Goal: Transaction & Acquisition: Register for event/course

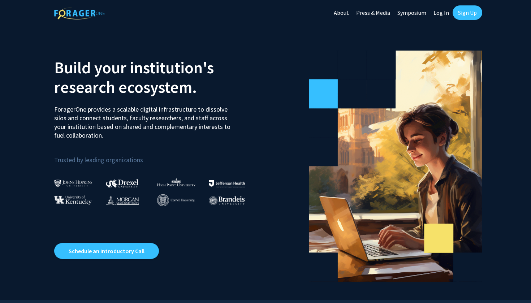
click at [467, 13] on link "Sign Up" at bounding box center [468, 12] width 30 height 14
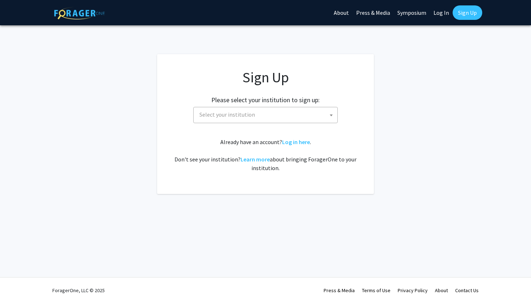
click at [266, 116] on span "Select your institution" at bounding box center [267, 114] width 141 height 15
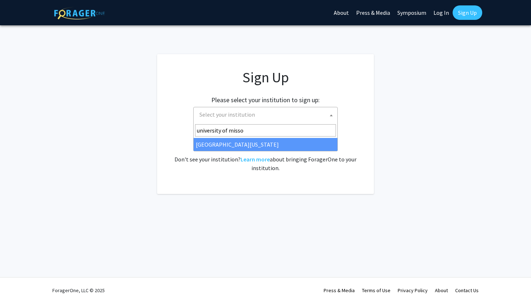
type input "university of missou"
select select "33"
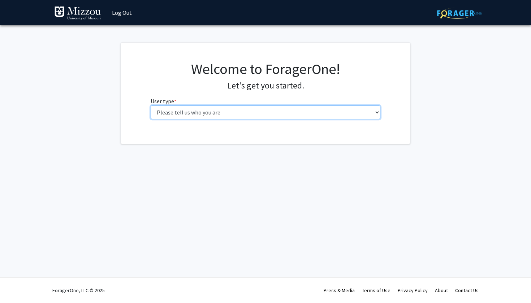
select select "1: undergrad"
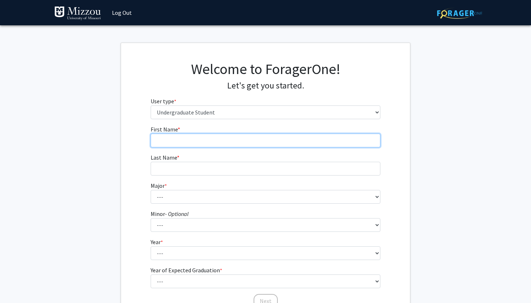
click at [239, 142] on input "First Name * required" at bounding box center [266, 141] width 230 height 14
type input "Carl"
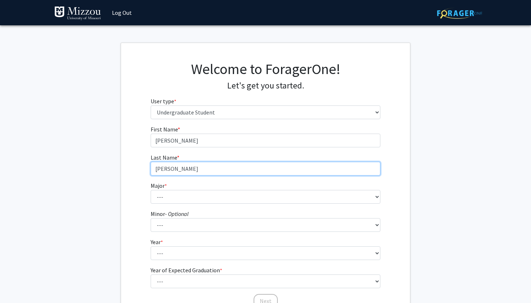
type input "Hurley"
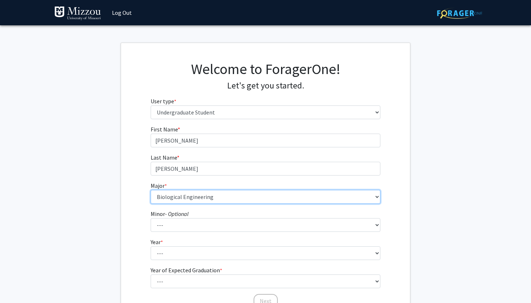
select select "17: 2505"
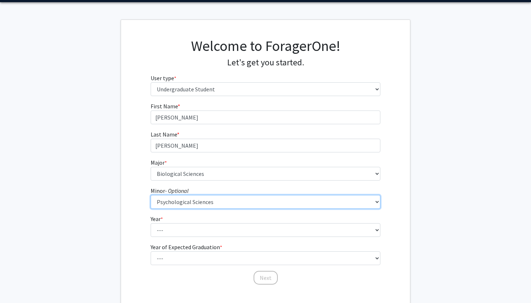
scroll to position [24, 0]
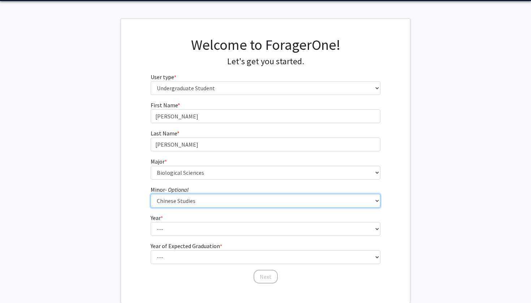
select select "23: 1979"
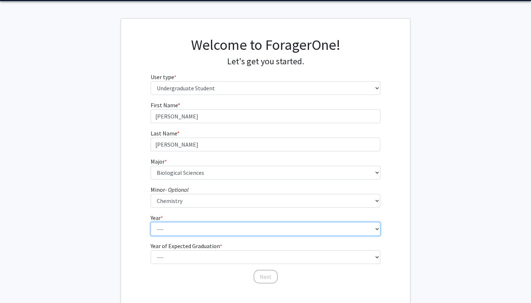
select select "2: sophomore"
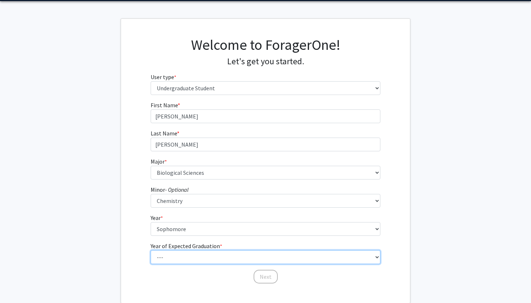
select select "4: 2028"
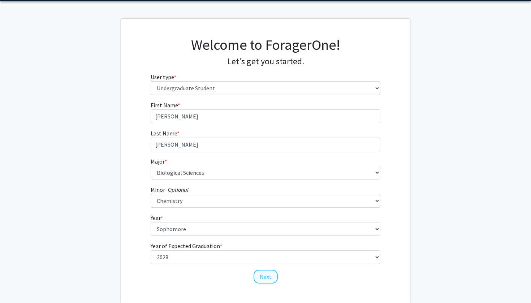
click at [267, 273] on button "Next" at bounding box center [266, 277] width 24 height 14
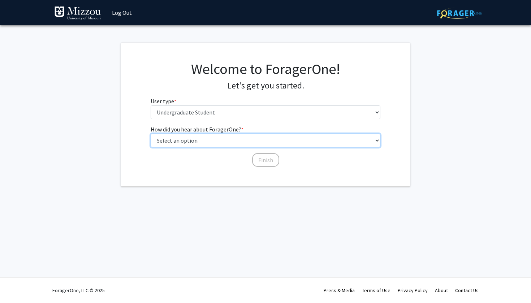
select select "2: faculty_recommendation"
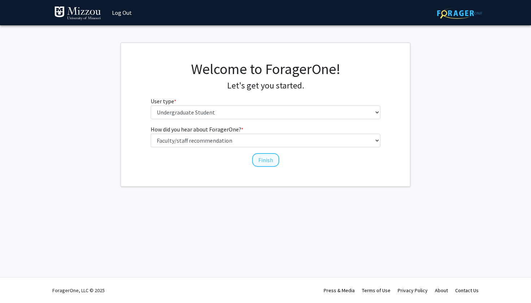
click at [269, 157] on button "Finish" at bounding box center [265, 160] width 27 height 14
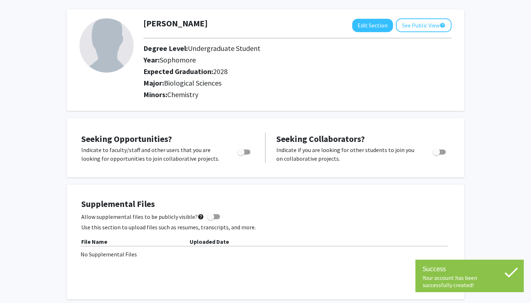
scroll to position [28, 0]
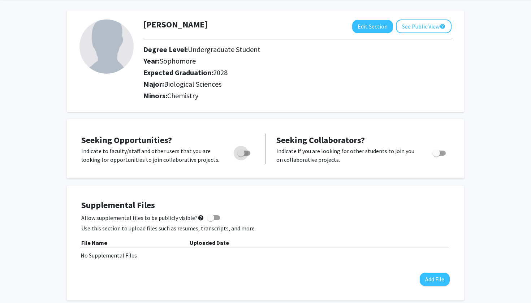
click at [241, 155] on span "Toggle" at bounding box center [240, 153] width 7 height 7
click at [241, 156] on input "Are you actively seeking opportunities?" at bounding box center [241, 156] width 0 height 0
checkbox input "true"
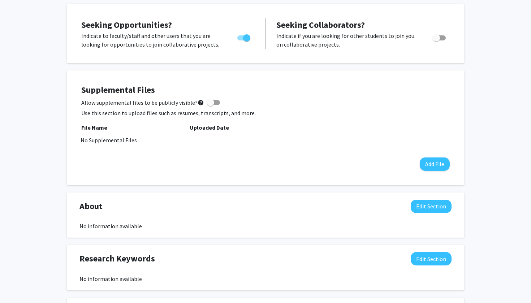
scroll to position [144, 0]
click at [431, 166] on button "Add File" at bounding box center [435, 163] width 30 height 13
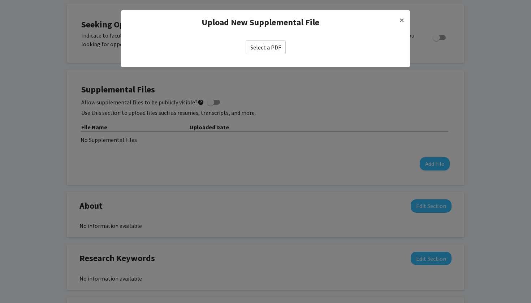
click at [269, 51] on label "Select a PDF" at bounding box center [266, 47] width 40 height 14
click at [0, 0] on input "Select a PDF" at bounding box center [0, 0] width 0 height 0
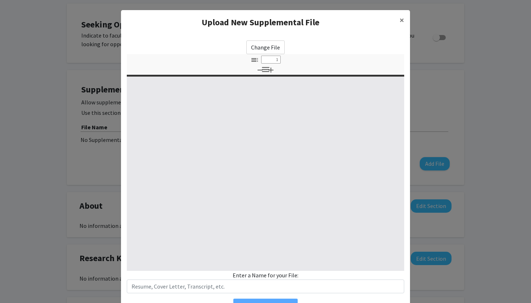
select select "custom"
type input "0"
select select "custom"
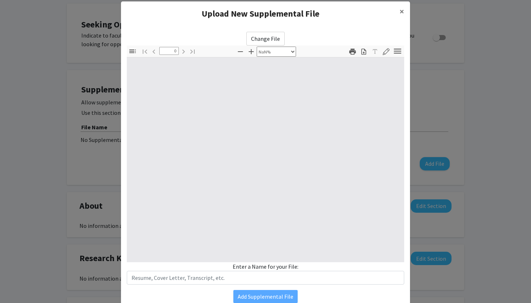
scroll to position [16, 0]
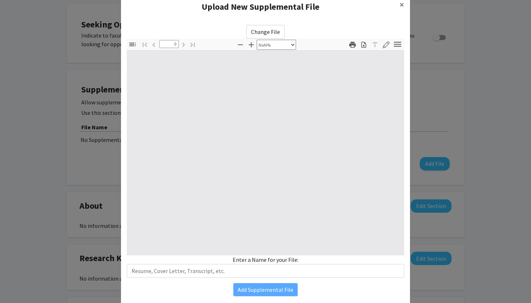
type input "1"
select select "auto"
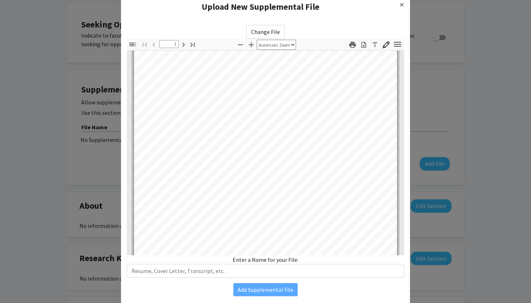
scroll to position [8, 0]
click at [398, 5] on button "×" at bounding box center [402, 5] width 16 height 20
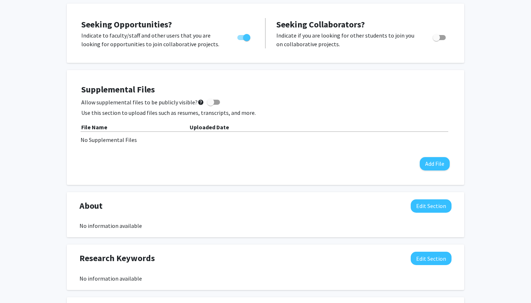
scroll to position [134, 0]
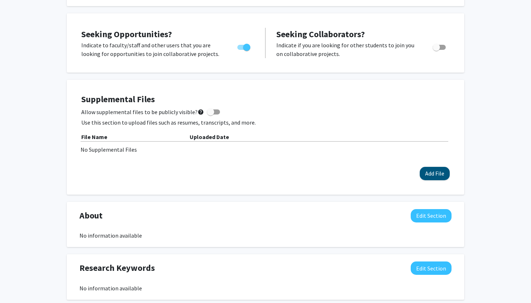
click at [432, 171] on button "Add File" at bounding box center [435, 173] width 30 height 13
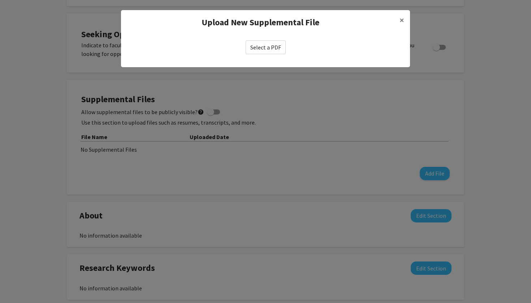
click at [263, 46] on label "Select a PDF" at bounding box center [266, 47] width 40 height 14
click at [0, 0] on input "Select a PDF" at bounding box center [0, 0] width 0 height 0
click at [266, 44] on label "Select a PDF" at bounding box center [266, 47] width 40 height 14
click at [0, 0] on input "Select a PDF" at bounding box center [0, 0] width 0 height 0
select select "custom"
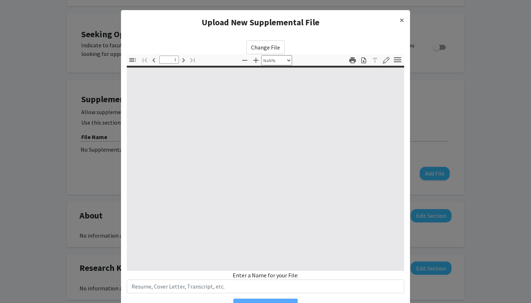
type input "0"
select select "custom"
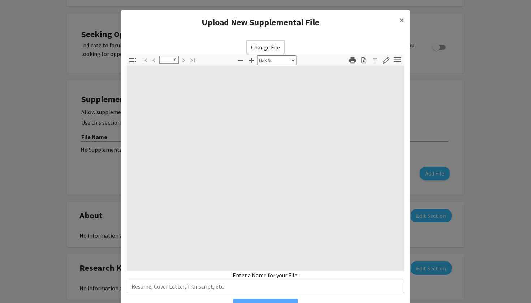
type input "1"
select select "auto"
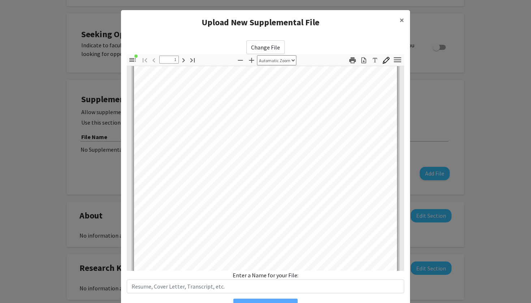
scroll to position [24, 0]
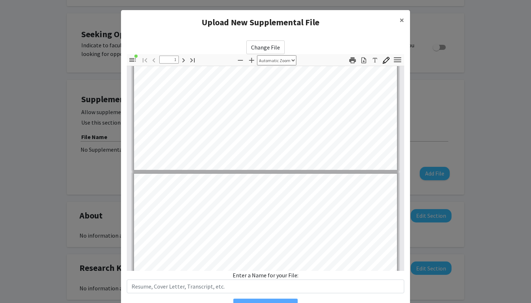
type input "2"
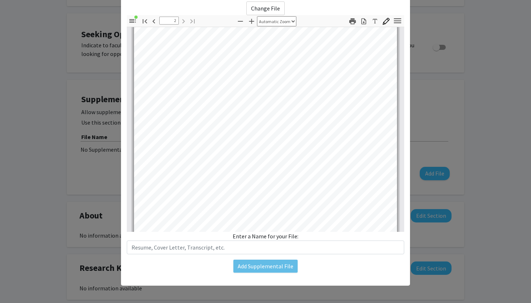
scroll to position [39, 0]
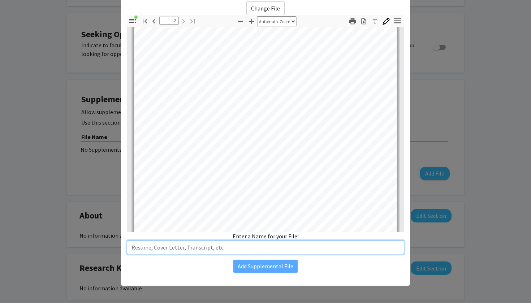
click at [246, 244] on input "text" at bounding box center [266, 248] width 278 height 14
type input "Resume"
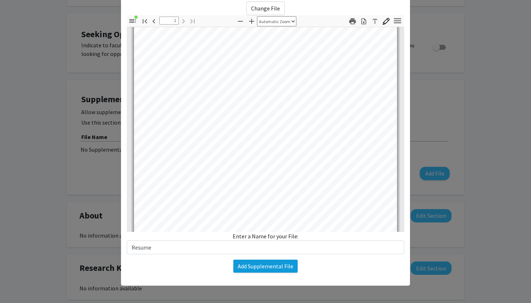
click at [271, 264] on button "Add Supplemental File" at bounding box center [265, 266] width 64 height 13
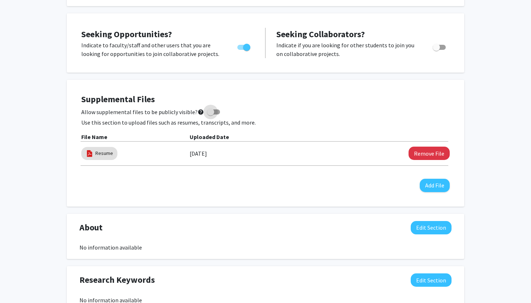
click at [211, 112] on span at bounding box center [210, 111] width 7 height 7
click at [211, 115] on input "Allow supplemental files to be publicly visible? help" at bounding box center [210, 115] width 0 height 0
checkbox input "true"
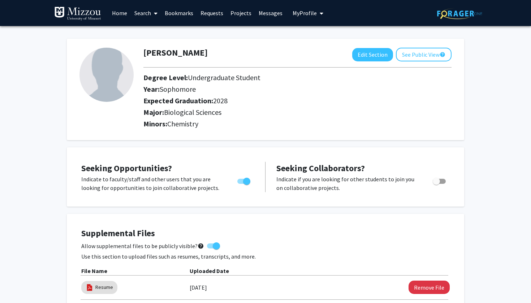
scroll to position [0, 0]
click at [112, 87] on img at bounding box center [107, 75] width 54 height 54
click at [378, 55] on button "Edit Section" at bounding box center [372, 54] width 41 height 13
select select "sophomore"
select select "2028"
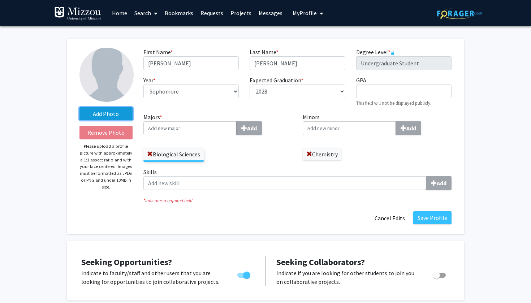
click at [109, 114] on label "Add Photo" at bounding box center [106, 113] width 53 height 13
click at [0, 0] on input "Add Photo" at bounding box center [0, 0] width 0 height 0
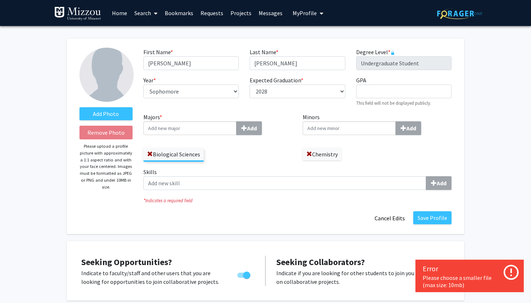
click at [511, 272] on icon at bounding box center [511, 272] width 15 height 15
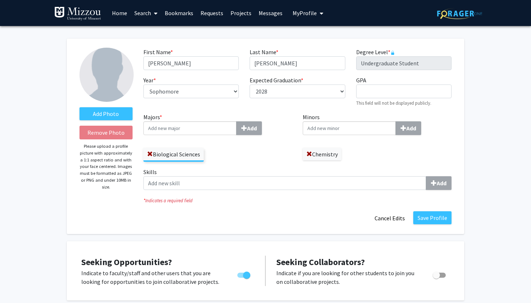
click at [110, 74] on img at bounding box center [107, 75] width 54 height 54
click at [237, 130] on input "Minors Add" at bounding box center [189, 128] width 93 height 14
type input "psy"
click at [356, 140] on span "chological Sciences" at bounding box center [340, 141] width 48 height 7
click at [356, 135] on input "psy" at bounding box center [349, 128] width 93 height 14
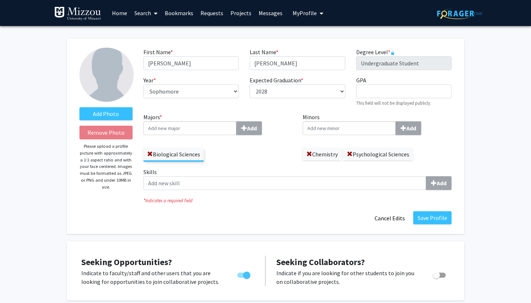
scroll to position [10, 0]
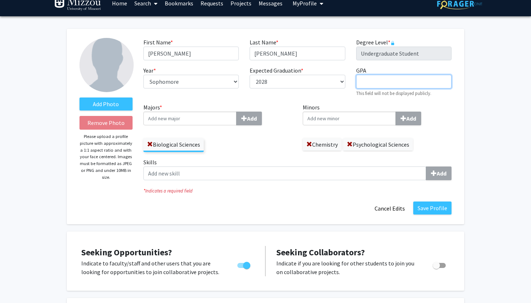
click at [392, 83] on input "GPA required" at bounding box center [403, 82] width 95 height 14
type input "4.0"
click at [318, 201] on fg-title-edit "First Name * required Carl Last Name * required Hurley Degree Level * required …" at bounding box center [297, 126] width 308 height 177
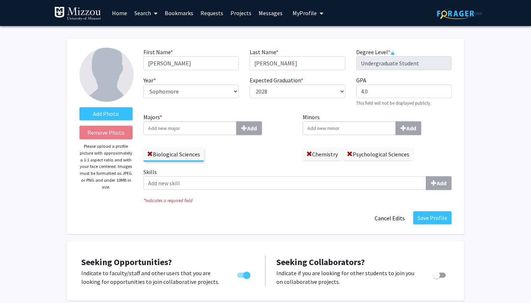
scroll to position [0, 0]
click at [107, 113] on label "Add Photo" at bounding box center [106, 113] width 53 height 13
click at [0, 0] on input "Add Photo" at bounding box center [0, 0] width 0 height 0
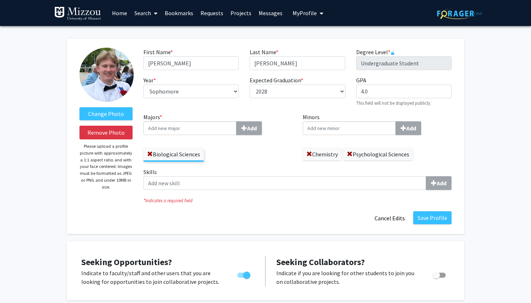
click at [107, 59] on img at bounding box center [107, 75] width 54 height 54
click at [438, 219] on button "Save Profile" at bounding box center [432, 217] width 38 height 13
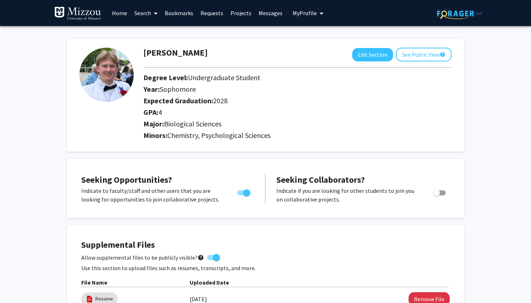
click at [152, 14] on span at bounding box center [154, 13] width 7 height 25
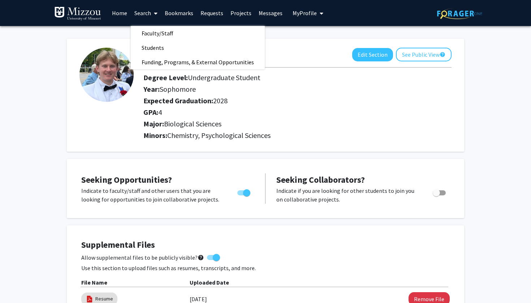
click at [192, 11] on link "Bookmarks" at bounding box center [179, 12] width 36 height 25
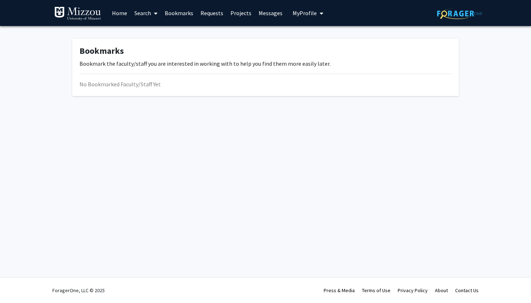
click at [207, 12] on link "Requests" at bounding box center [212, 12] width 30 height 25
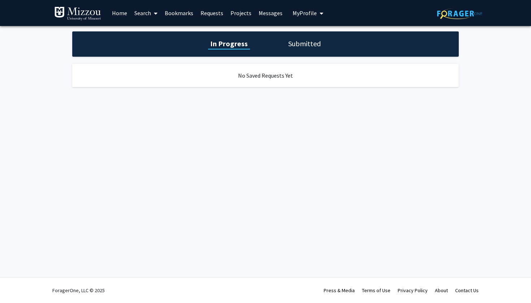
click at [245, 15] on link "Projects" at bounding box center [241, 12] width 28 height 25
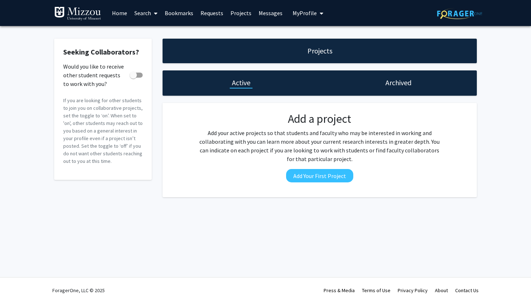
click at [295, 59] on div "Projects" at bounding box center [320, 51] width 314 height 25
click at [268, 12] on link "Messages" at bounding box center [270, 12] width 31 height 25
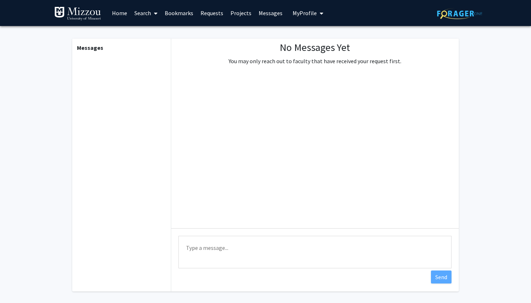
click at [140, 17] on link "Search" at bounding box center [146, 12] width 30 height 25
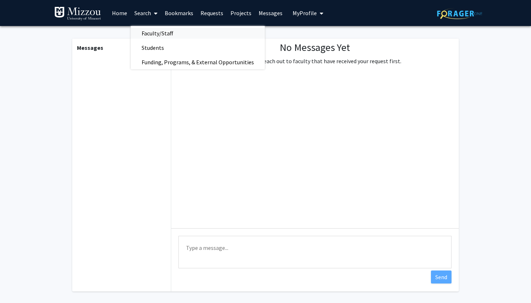
click at [163, 30] on span "Faculty/Staff" at bounding box center [157, 33] width 53 height 14
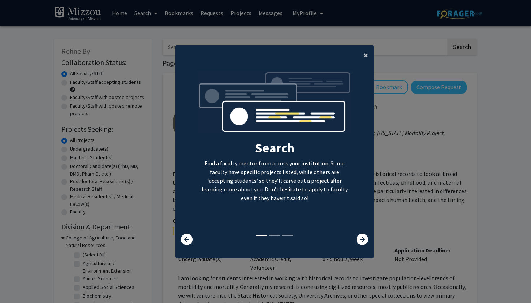
click at [364, 52] on span "×" at bounding box center [366, 55] width 5 height 11
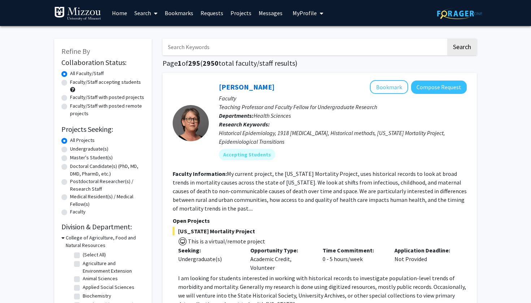
click at [70, 151] on label "Undergraduate(s)" at bounding box center [89, 149] width 38 height 8
click at [70, 150] on input "Undergraduate(s)" at bounding box center [72, 147] width 5 height 5
radio input "true"
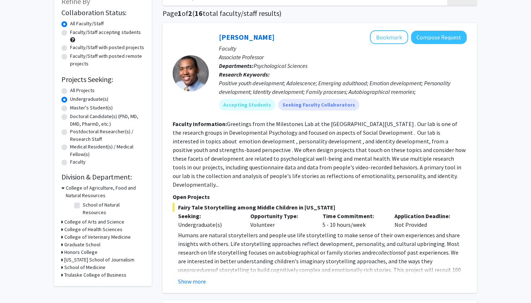
scroll to position [53, 0]
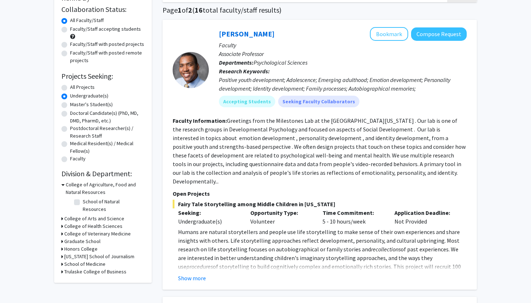
click at [61, 213] on div "Refine By Collaboration Status: Collaboration Status All Faculty/Staff Collabor…" at bounding box center [103, 134] width 98 height 297
click at [63, 215] on icon at bounding box center [62, 219] width 2 height 8
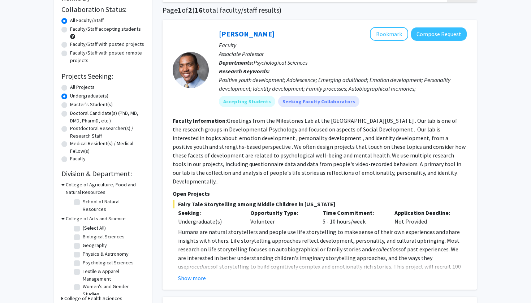
click at [83, 233] on label "Biological Sciences" at bounding box center [104, 237] width 42 height 8
click at [83, 233] on input "Biological Sciences" at bounding box center [85, 235] width 5 height 5
checkbox input "true"
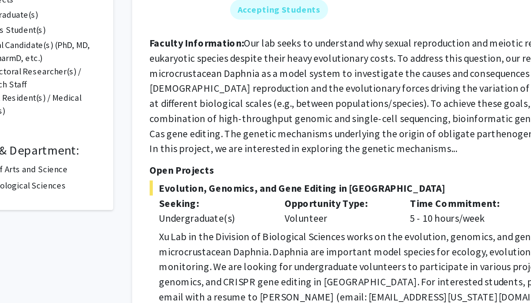
scroll to position [91, 0]
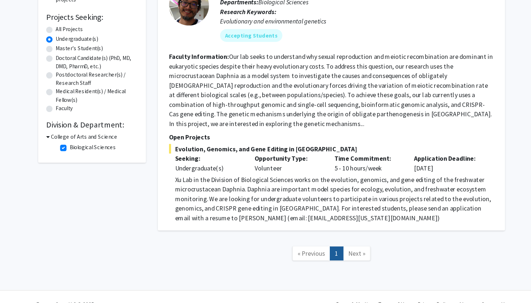
click at [61, 143] on div "College of Arts and Science" at bounding box center [102, 147] width 83 height 8
click at [61, 143] on icon at bounding box center [62, 147] width 3 height 8
click at [61, 143] on icon at bounding box center [62, 147] width 2 height 8
click at [61, 143] on icon at bounding box center [62, 147] width 3 height 8
click at [61, 143] on icon at bounding box center [62, 147] width 2 height 8
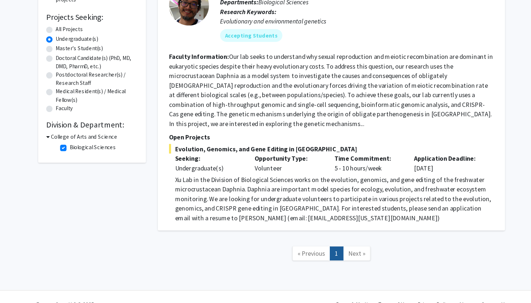
click at [74, 152] on fg-checkbox "Biological Sciences Biological Sciences" at bounding box center [108, 156] width 69 height 9
click at [83, 152] on label "Biological Sciences" at bounding box center [104, 156] width 42 height 8
click at [83, 152] on input "Biological Sciences" at bounding box center [85, 154] width 5 height 5
checkbox input "false"
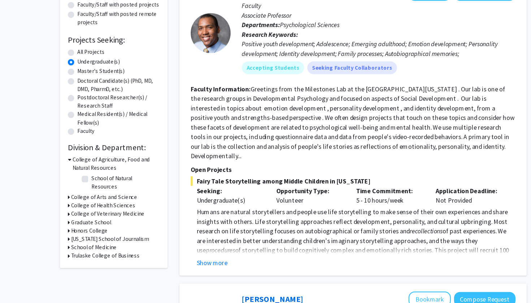
scroll to position [70, 0]
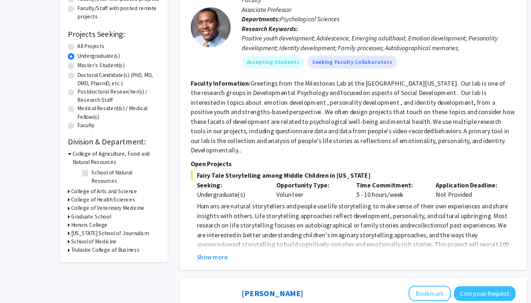
click at [64, 198] on h3 "College of Arts and Science" at bounding box center [94, 202] width 60 height 8
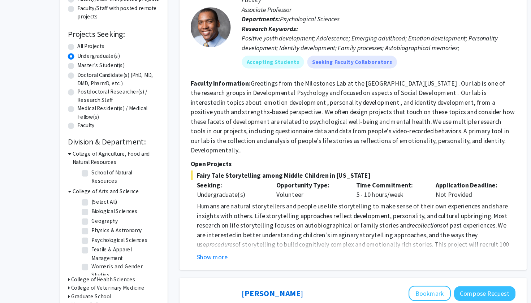
scroll to position [1, 0]
click at [67, 278] on h3 "College of Health Sciences" at bounding box center [93, 282] width 58 height 8
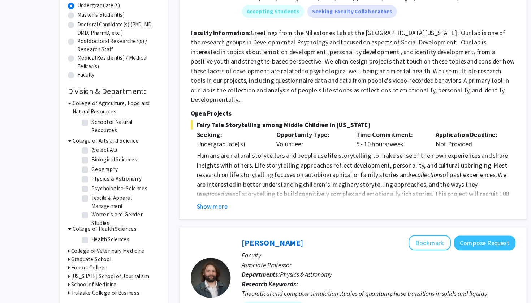
scroll to position [117, 0]
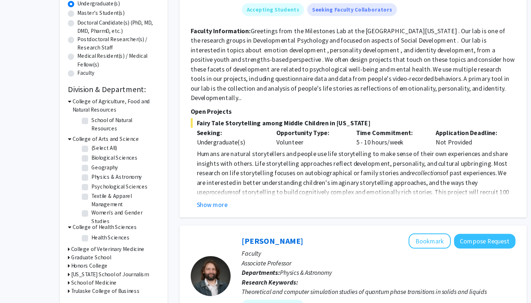
click at [83, 240] on label "Health Sciences" at bounding box center [100, 244] width 35 height 8
click at [83, 240] on input "Health Sciences" at bounding box center [85, 242] width 5 height 5
checkbox input "true"
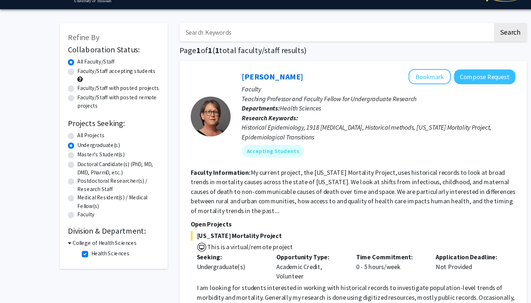
click at [70, 234] on h3 "College of Health Sciences" at bounding box center [95, 238] width 58 height 8
click at [70, 234] on h3 "College of Health Sciences" at bounding box center [93, 238] width 58 height 8
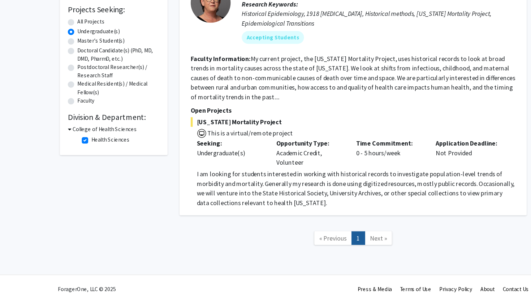
scroll to position [93, 0]
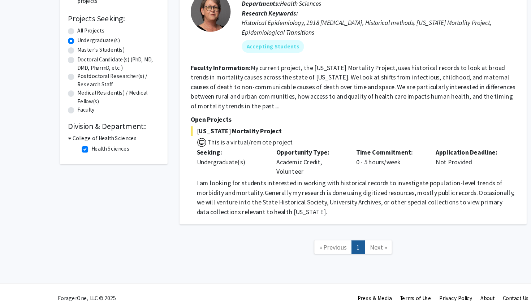
click at [350, 238] on link "Next »" at bounding box center [342, 244] width 25 height 13
click at [61, 142] on icon at bounding box center [62, 146] width 3 height 8
click at [61, 142] on icon at bounding box center [62, 146] width 2 height 8
click at [83, 151] on label "Health Sciences" at bounding box center [100, 155] width 35 height 8
click at [83, 151] on input "Health Sciences" at bounding box center [85, 153] width 5 height 5
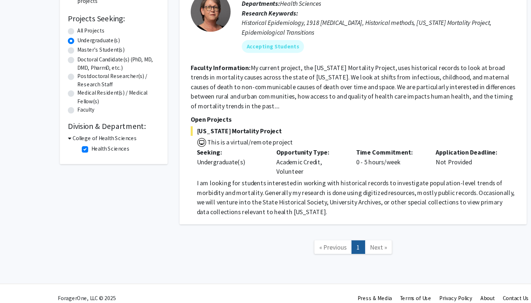
checkbox input "false"
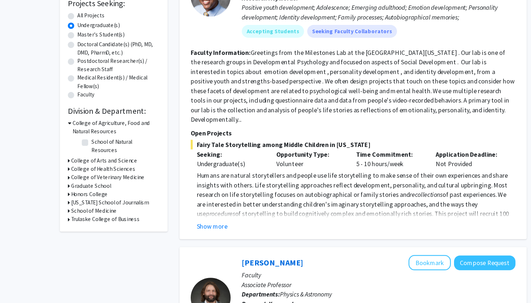
scroll to position [98, 0]
click at [69, 201] on h3 "Honors College" at bounding box center [80, 205] width 33 height 8
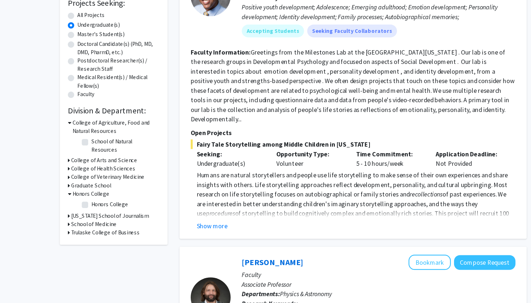
click at [83, 210] on label "Honors College" at bounding box center [99, 214] width 33 height 8
click at [83, 210] on input "Honors College" at bounding box center [85, 212] width 5 height 5
checkbox input "true"
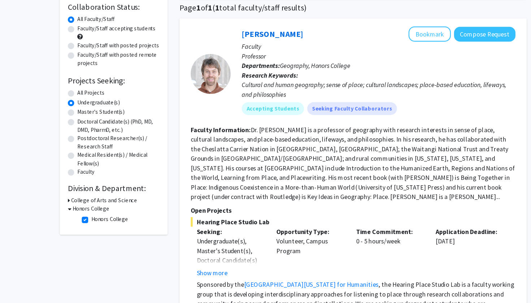
scroll to position [55, 0]
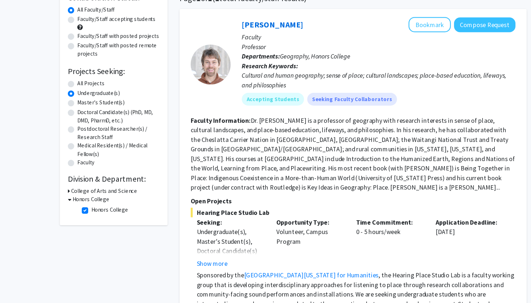
click at [83, 196] on label "Honors College" at bounding box center [99, 200] width 33 height 8
click at [83, 196] on input "Honors College" at bounding box center [85, 198] width 5 height 5
checkbox input "false"
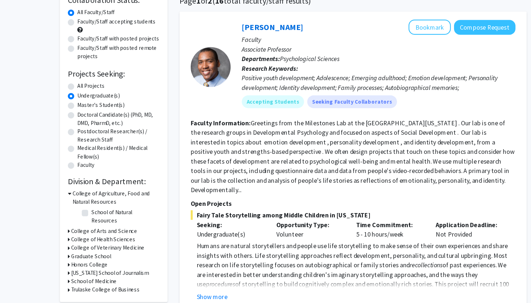
scroll to position [35, 0]
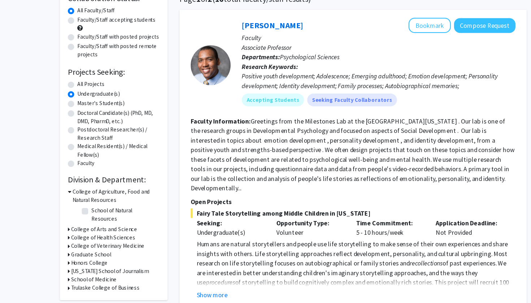
click at [64, 278] on div "School of Medicine" at bounding box center [102, 282] width 83 height 8
click at [61, 278] on icon at bounding box center [62, 282] width 2 height 8
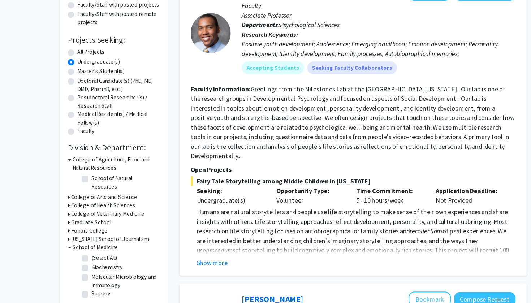
scroll to position [66, 0]
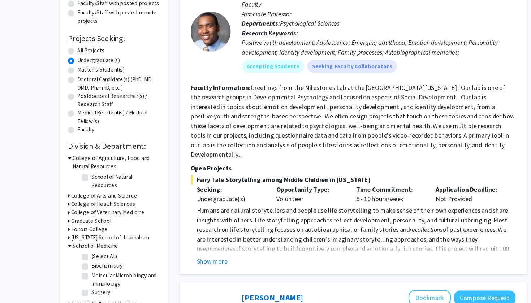
click at [83, 257] on label "(Select All)" at bounding box center [94, 261] width 23 height 8
click at [83, 257] on input "(Select All)" at bounding box center [85, 259] width 5 height 5
checkbox input "true"
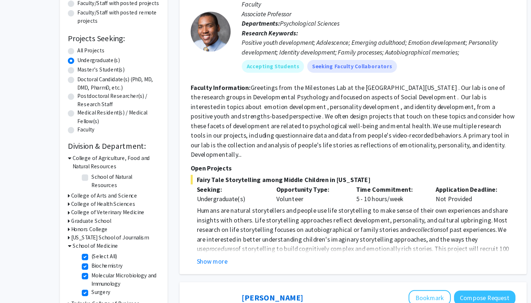
checkbox input "true"
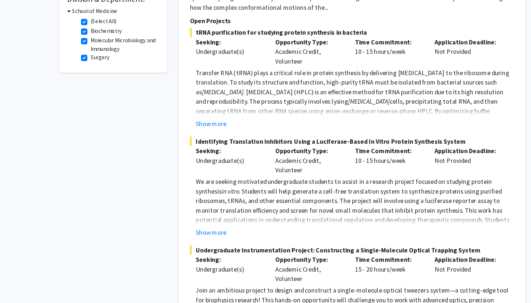
scroll to position [211, 0]
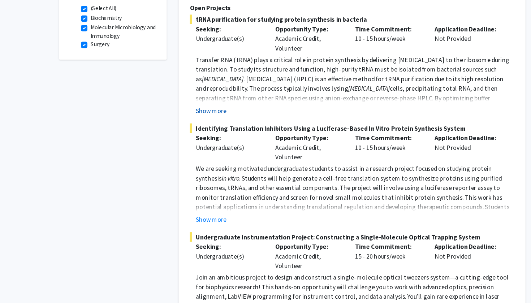
click at [190, 124] on button "Show more" at bounding box center [192, 128] width 28 height 9
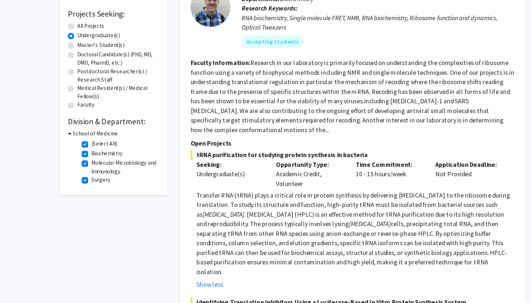
scroll to position [152, 0]
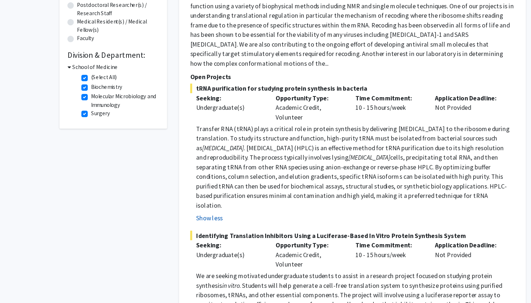
click at [189, 218] on button "Show less" at bounding box center [190, 222] width 24 height 9
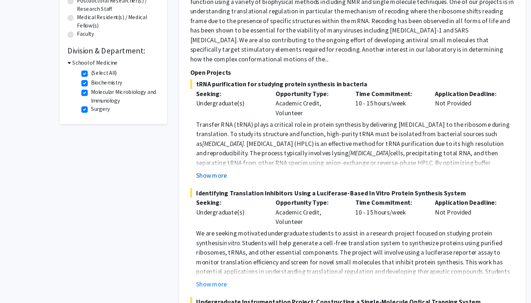
scroll to position [156, 0]
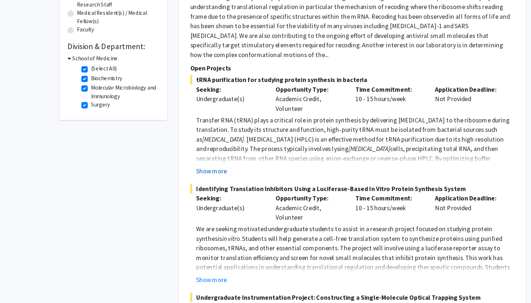
click at [193, 179] on button "Show more" at bounding box center [192, 183] width 28 height 9
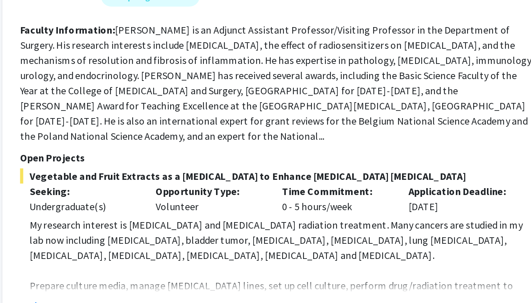
scroll to position [886, 0]
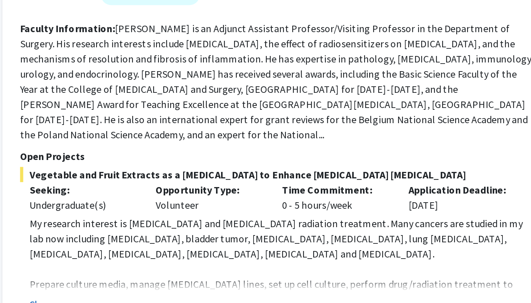
click at [178, 300] on button "Show more" at bounding box center [192, 304] width 28 height 9
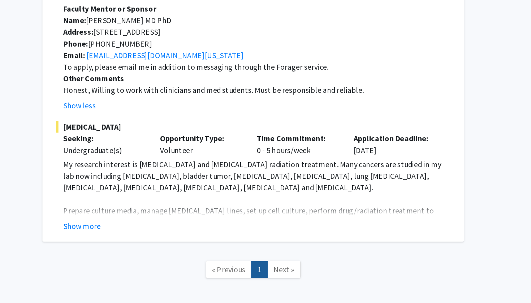
scroll to position [1217, 0]
click at [335, 274] on span "Next »" at bounding box center [343, 277] width 16 height 7
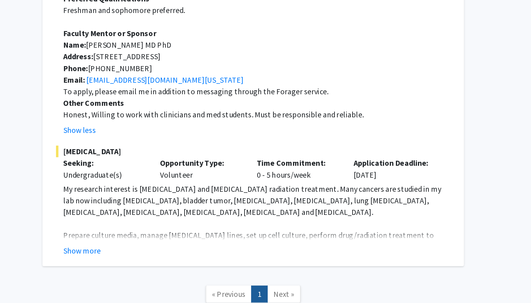
scroll to position [1202, 0]
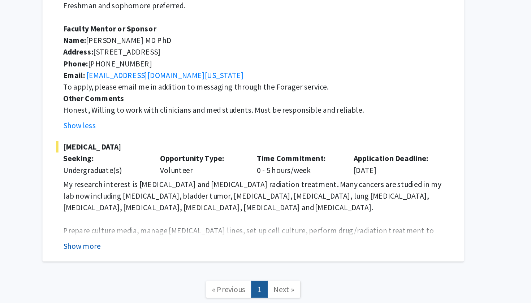
click at [178, 256] on button "Show more" at bounding box center [192, 260] width 28 height 9
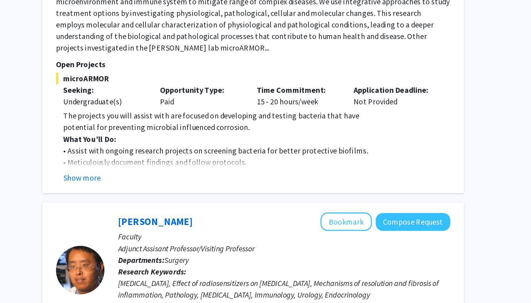
scroll to position [779, 0]
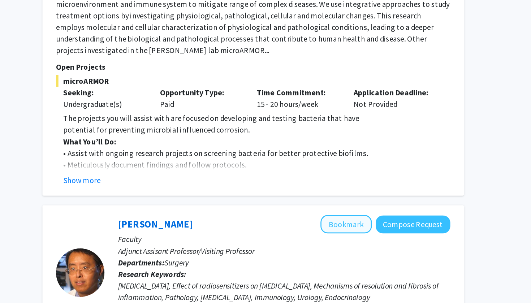
click at [370, 160] on button "Bookmark" at bounding box center [389, 167] width 38 height 14
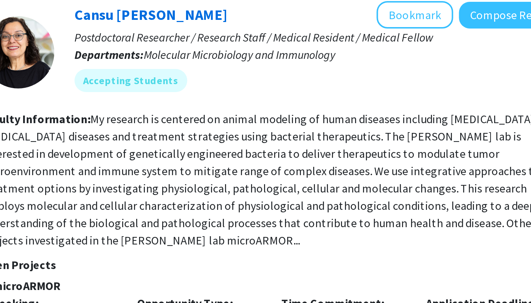
scroll to position [656, 0]
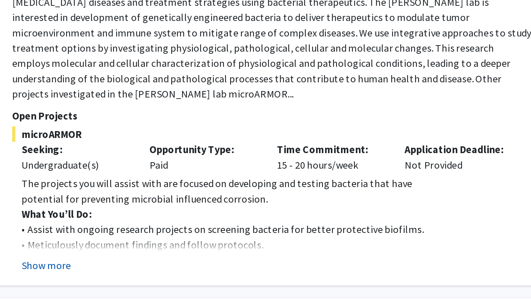
click at [178, 253] on button "Show more" at bounding box center [192, 257] width 28 height 9
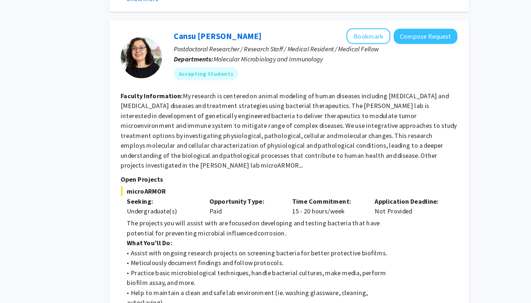
scroll to position [672, 0]
click at [370, 25] on button "Bookmark" at bounding box center [389, 32] width 38 height 14
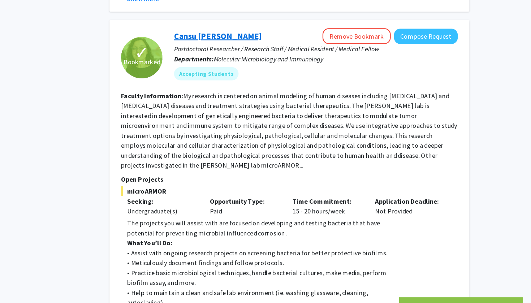
click at [219, 27] on link "Cansu Agca" at bounding box center [257, 31] width 77 height 9
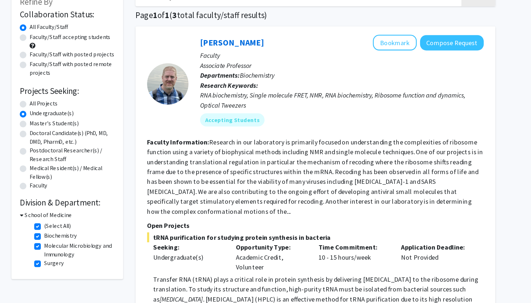
scroll to position [13, 0]
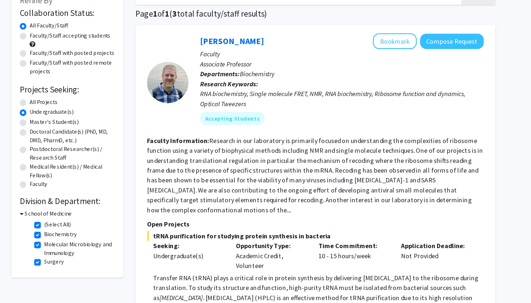
click at [61, 222] on div "School of Medicine" at bounding box center [102, 226] width 83 height 8
click at [61, 222] on icon at bounding box center [62, 226] width 3 height 8
click at [61, 222] on icon at bounding box center [62, 226] width 2 height 8
click at [83, 231] on label "(Select All)" at bounding box center [94, 235] width 23 height 8
click at [83, 231] on input "(Select All)" at bounding box center [85, 233] width 5 height 5
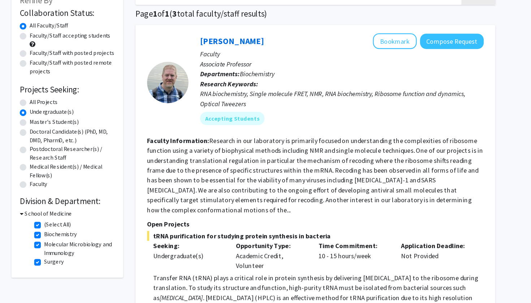
checkbox input "false"
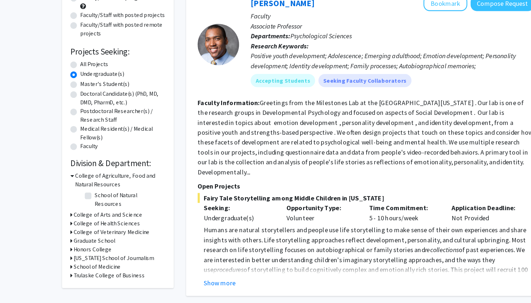
scroll to position [46, 0]
click at [62, 229] on icon at bounding box center [62, 233] width 2 height 8
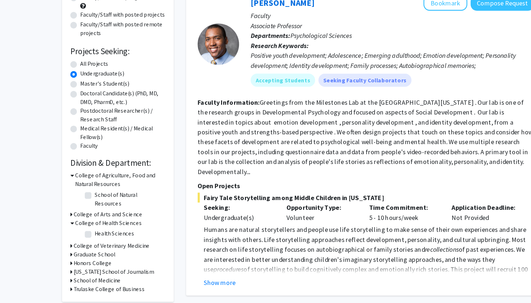
click at [83, 239] on label "Health Sciences" at bounding box center [100, 243] width 35 height 8
click at [83, 239] on input "Health Sciences" at bounding box center [85, 241] width 5 height 5
checkbox input "true"
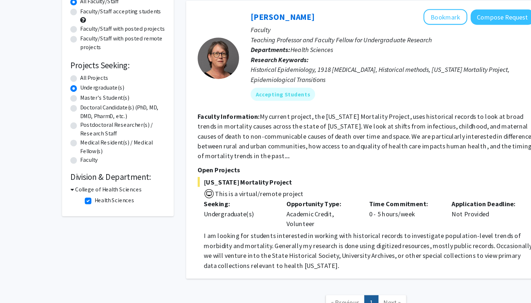
scroll to position [36, 0]
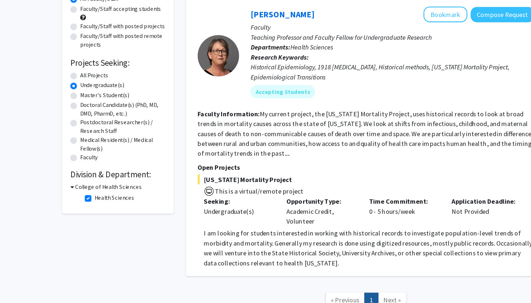
click at [70, 198] on h3 "College of Health Sciences" at bounding box center [95, 202] width 58 height 8
click at [69, 198] on h3 "College of Health Sciences" at bounding box center [93, 202] width 58 height 8
click at [63, 198] on icon at bounding box center [62, 202] width 3 height 8
click at [63, 198] on div "College of Health Sciences" at bounding box center [102, 202] width 83 height 8
click at [62, 160] on div "Collaboration Status: Collaboration Status All Faculty/Staff Collaboration Stat…" at bounding box center [102, 113] width 83 height 185
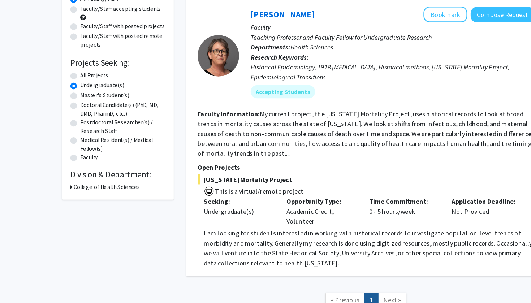
click at [62, 198] on icon at bounding box center [62, 202] width 2 height 8
click at [62, 198] on icon at bounding box center [62, 202] width 3 height 8
click at [67, 198] on h3 "College of Health Sciences" at bounding box center [93, 202] width 58 height 8
click at [83, 207] on label "Health Sciences" at bounding box center [100, 211] width 35 height 8
click at [83, 207] on input "Health Sciences" at bounding box center [85, 209] width 5 height 5
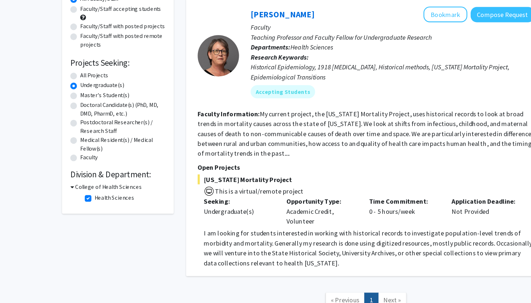
checkbox input "false"
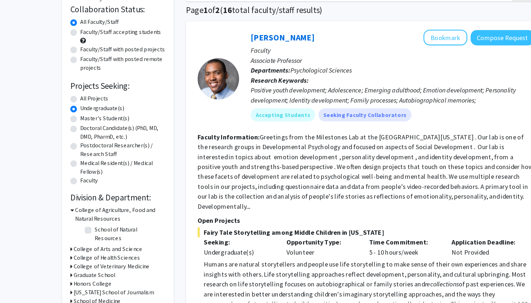
scroll to position [16, 0]
click at [73, 252] on h3 "College of Arts and Science" at bounding box center [94, 256] width 60 height 8
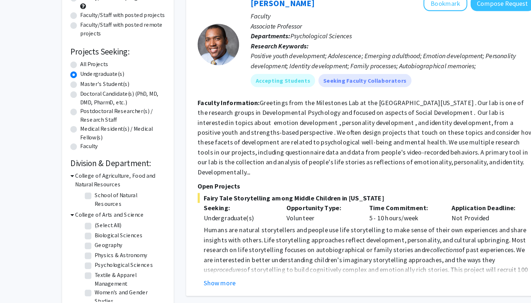
scroll to position [0, 0]
click at [83, 232] on label "(Select All)" at bounding box center [94, 236] width 23 height 8
click at [83, 232] on input "(Select All)" at bounding box center [85, 234] width 5 height 5
checkbox input "true"
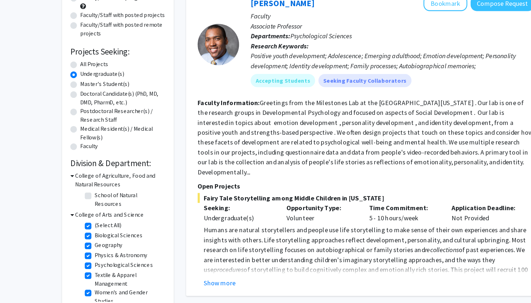
checkbox input "true"
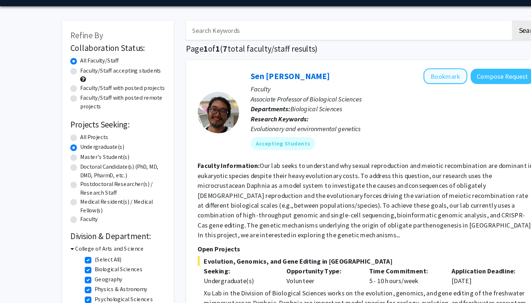
click at [399, 80] on button "Bookmark" at bounding box center [389, 87] width 38 height 14
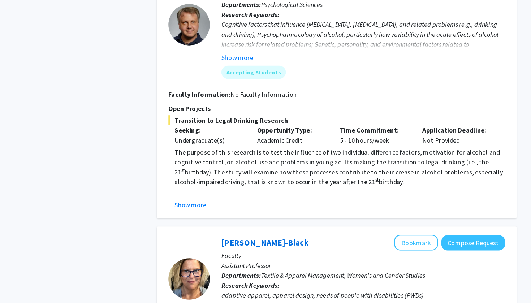
scroll to position [332, 0]
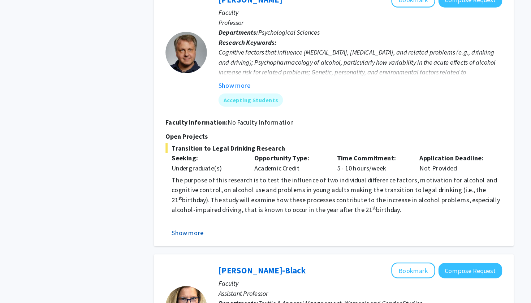
click at [178, 212] on button "Show more" at bounding box center [192, 216] width 28 height 9
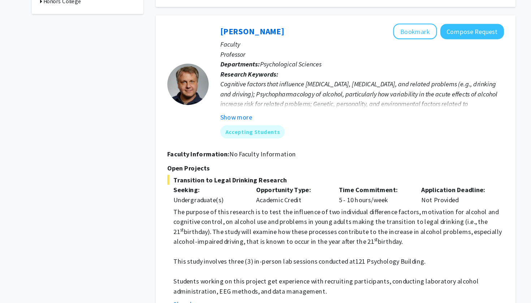
scroll to position [286, 0]
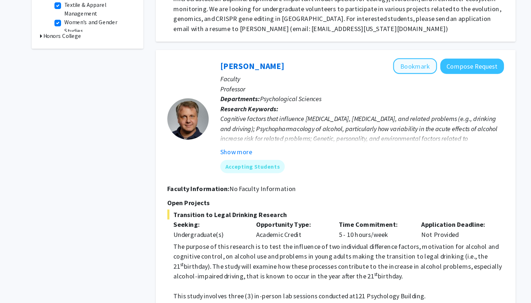
click at [370, 52] on button "Bookmark" at bounding box center [389, 58] width 38 height 14
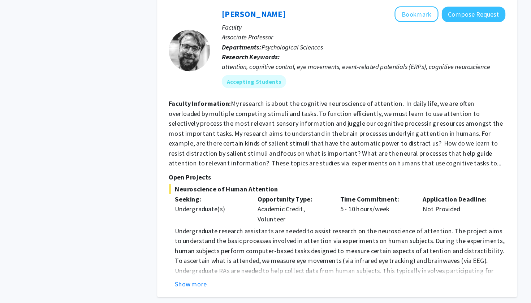
scroll to position [1610, 0]
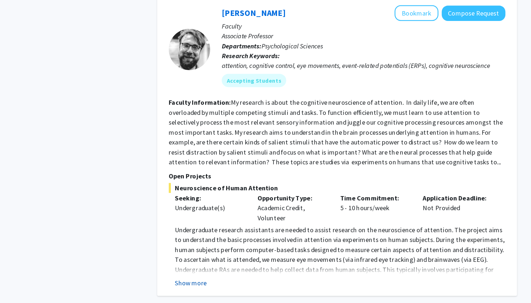
click at [178, 281] on button "Show more" at bounding box center [192, 285] width 28 height 9
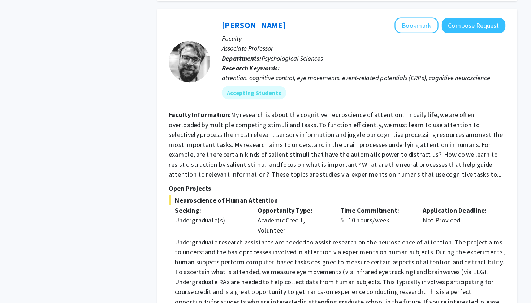
scroll to position [1564, 0]
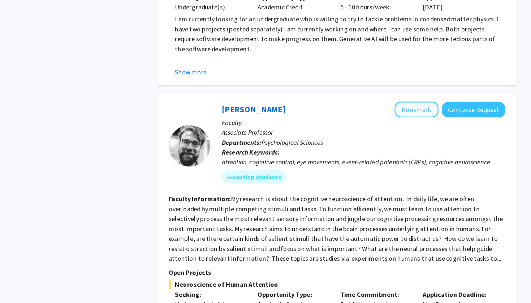
click at [375, 89] on button "Bookmark" at bounding box center [389, 96] width 38 height 14
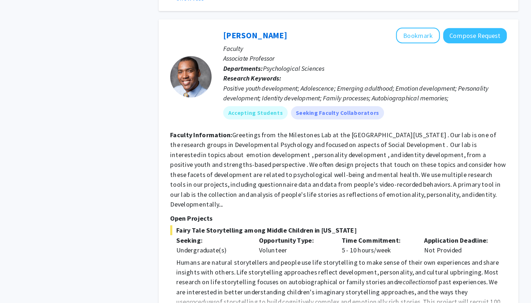
scroll to position [1885, 0]
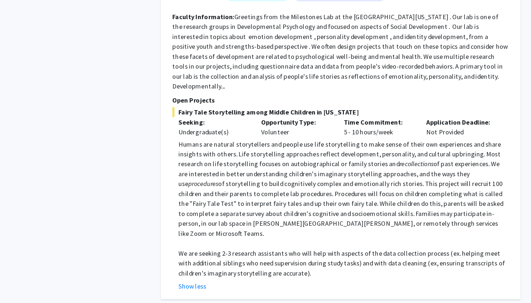
scroll to position [1992, 0]
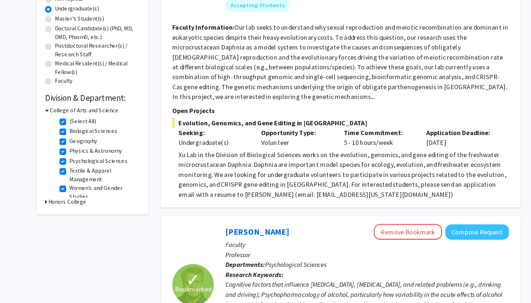
scroll to position [125, 0]
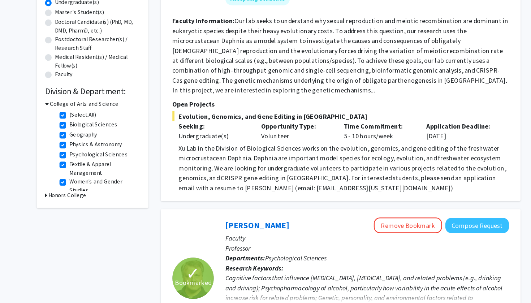
click at [61, 109] on icon at bounding box center [62, 113] width 3 height 8
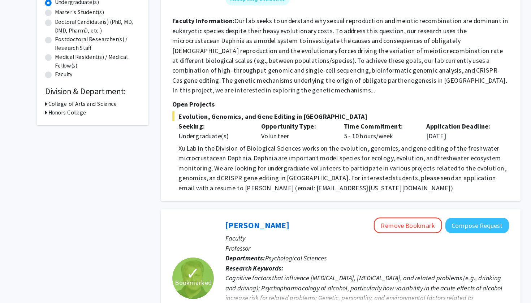
click at [61, 109] on icon at bounding box center [62, 113] width 2 height 8
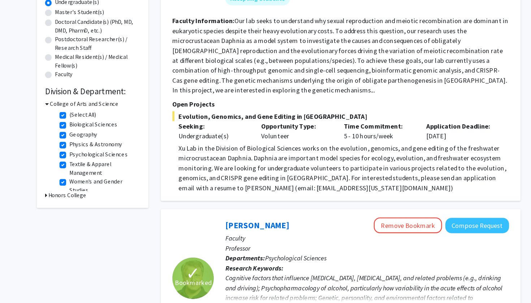
click at [83, 119] on label "(Select All)" at bounding box center [94, 123] width 23 height 8
click at [83, 119] on input "(Select All)" at bounding box center [85, 121] width 5 height 5
checkbox input "false"
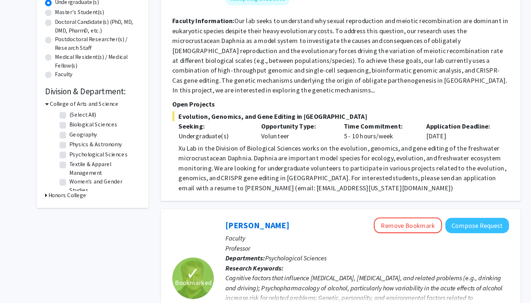
checkbox input "false"
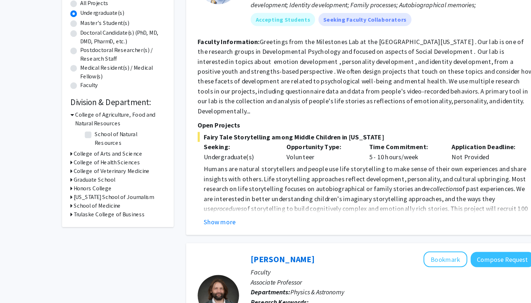
scroll to position [101, 0]
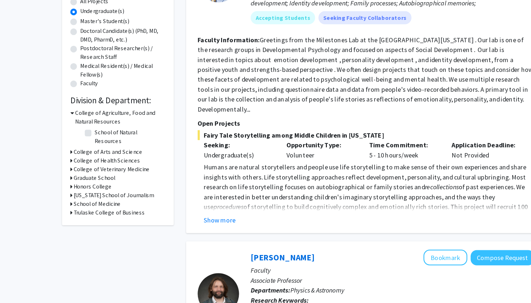
click at [63, 167] on icon at bounding box center [62, 171] width 2 height 8
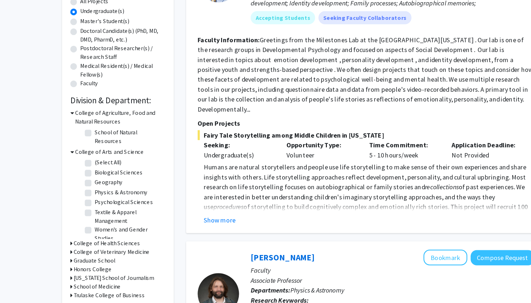
click at [62, 167] on icon at bounding box center [62, 171] width 3 height 8
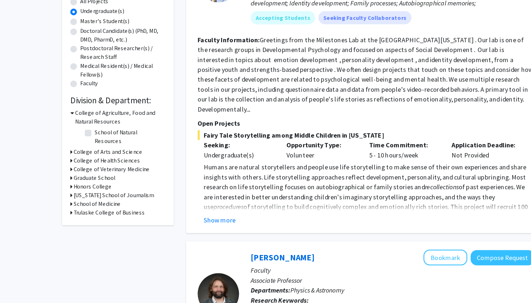
click at [63, 175] on icon at bounding box center [62, 179] width 2 height 8
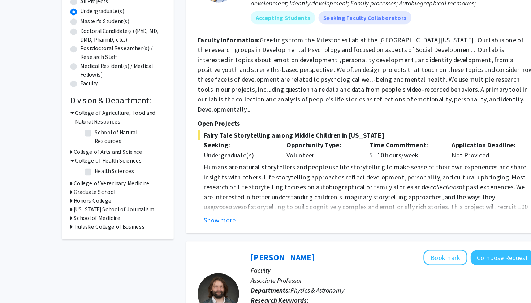
click at [83, 184] on label "Health Sciences" at bounding box center [100, 188] width 35 height 8
click at [83, 184] on input "Health Sciences" at bounding box center [85, 186] width 5 height 5
checkbox input "true"
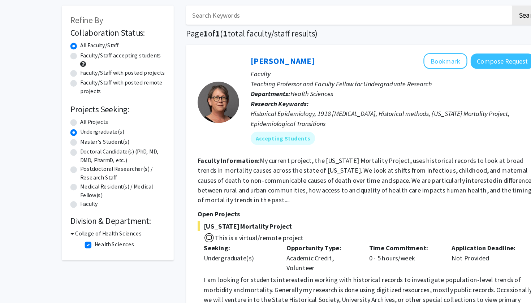
click at [83, 244] on label "Health Sciences" at bounding box center [100, 248] width 35 height 8
click at [83, 244] on input "Health Sciences" at bounding box center [85, 246] width 5 height 5
checkbox input "false"
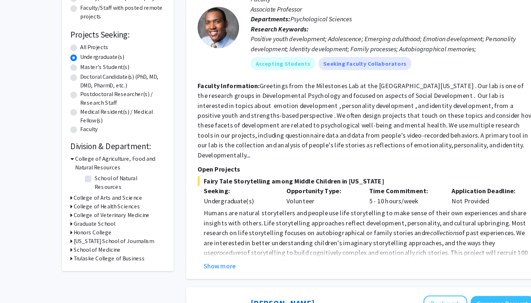
scroll to position [65, 0]
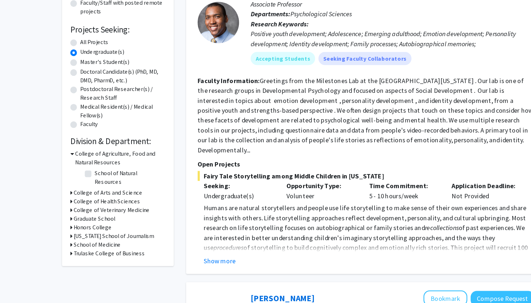
click at [76, 218] on h3 "College of Veterinary Medicine" at bounding box center [97, 222] width 66 height 8
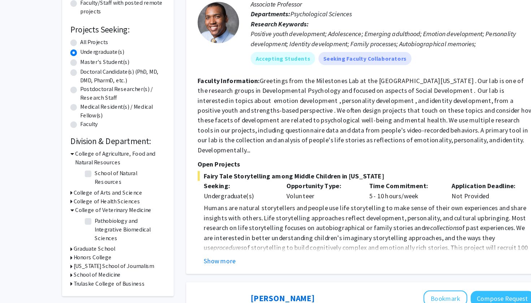
click at [83, 228] on label "Pathobiology and Integrative Biomedical Sciences" at bounding box center [113, 239] width 60 height 23
click at [83, 228] on input "Pathobiology and Integrative Biomedical Sciences" at bounding box center [85, 230] width 5 height 5
checkbox input "true"
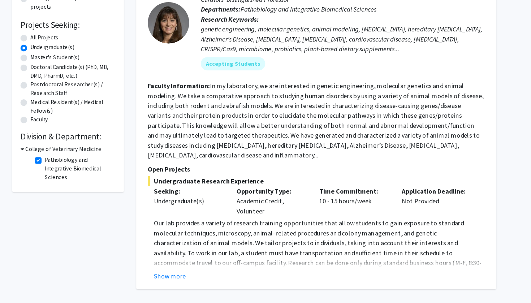
scroll to position [70, 0]
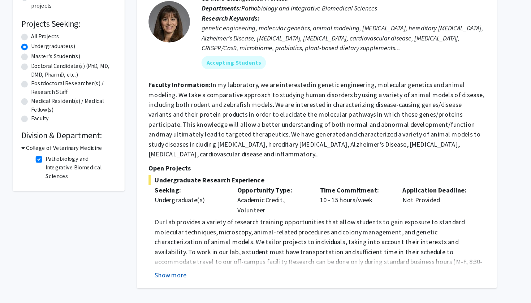
click at [178, 274] on button "Show more" at bounding box center [192, 278] width 28 height 9
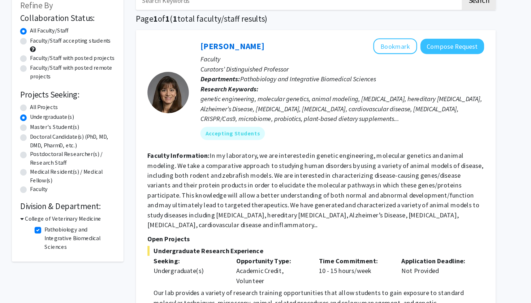
scroll to position [31, 0]
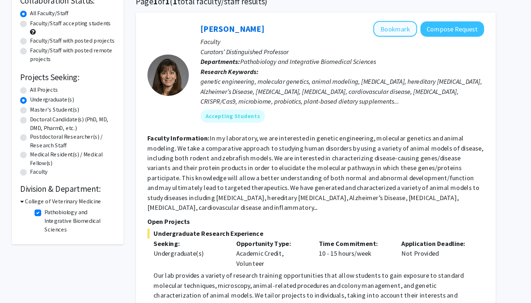
click at [370, 50] on button "Bookmark" at bounding box center [389, 57] width 38 height 14
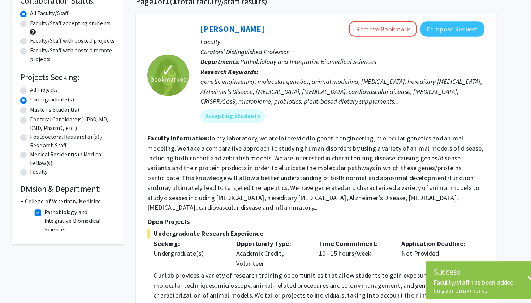
click at [70, 123] on label "Master's Student(s)" at bounding box center [91, 127] width 43 height 8
click at [70, 123] on input "Master's Student(s)" at bounding box center [72, 125] width 5 height 5
radio input "true"
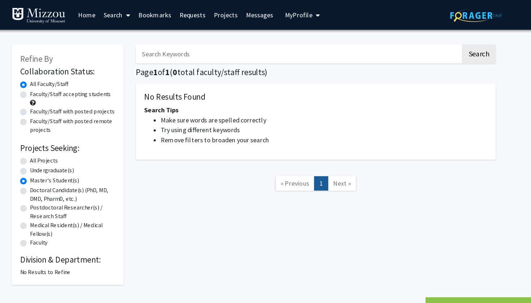
click at [70, 169] on label "Doctoral Candidate(s) (PhD, MD, DMD, PharmD, etc.)" at bounding box center [107, 170] width 74 height 15
click at [70, 167] on input "Doctoral Candidate(s) (PhD, MD, DMD, PharmD, etc.)" at bounding box center [72, 165] width 5 height 5
radio input "true"
click at [61, 178] on div "Doctoral Candidate(s) (PhD, MD, DMD, PharmD, etc.)" at bounding box center [102, 170] width 83 height 15
click at [70, 185] on label "Postdoctoral Researcher(s) / Research Staff" at bounding box center [107, 185] width 74 height 15
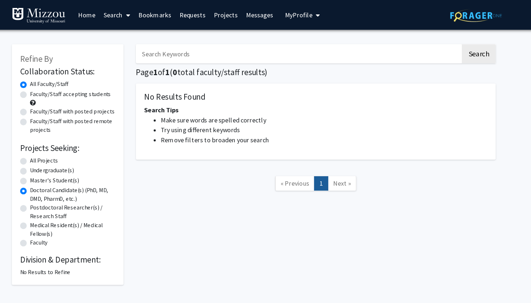
click at [70, 182] on input "Postdoctoral Researcher(s) / Research Staff" at bounding box center [72, 180] width 5 height 5
radio input "true"
click at [61, 198] on div "Medical Resident(s) / Medical Fellow(s)" at bounding box center [102, 200] width 83 height 15
click at [70, 201] on label "Medical Resident(s) / Medical Fellow(s)" at bounding box center [107, 200] width 74 height 15
click at [70, 198] on input "Medical Resident(s) / Medical Fellow(s)" at bounding box center [72, 195] width 5 height 5
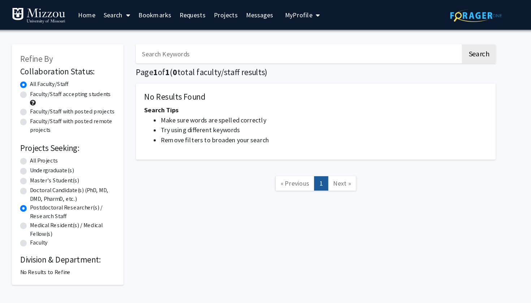
radio input "true"
click at [70, 212] on label "Faculty" at bounding box center [78, 212] width 16 height 8
click at [70, 212] on input "Faculty" at bounding box center [72, 210] width 5 height 5
radio input "true"
click at [70, 152] on label "Undergraduate(s)" at bounding box center [89, 149] width 38 height 8
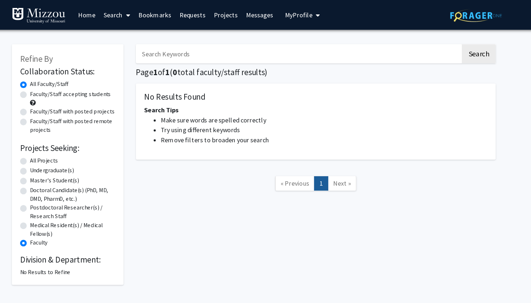
click at [70, 150] on input "Undergraduate(s)" at bounding box center [72, 147] width 5 height 5
radio input "true"
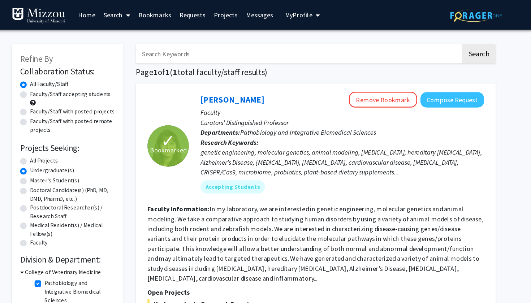
click at [70, 144] on label "All Projects" at bounding box center [82, 141] width 25 height 8
click at [70, 141] on input "All Projects" at bounding box center [72, 139] width 5 height 5
radio input "true"
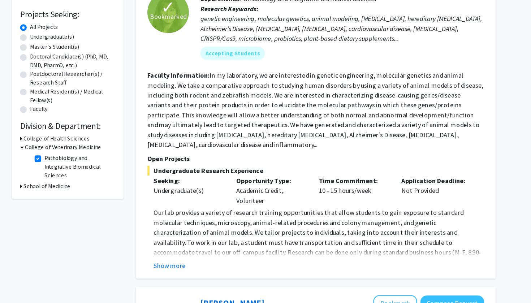
scroll to position [81, 0]
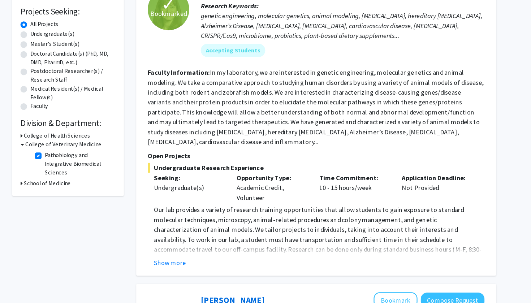
click at [74, 170] on fg-checkbox "Pathobiology and Integrative Biomedical Sciences Pathobiology and Integrative B…" at bounding box center [108, 181] width 69 height 23
click at [83, 170] on label "Pathobiology and Integrative Biomedical Sciences" at bounding box center [113, 181] width 60 height 23
click at [83, 170] on input "Pathobiology and Integrative Biomedical Sciences" at bounding box center [85, 172] width 5 height 5
checkbox input "false"
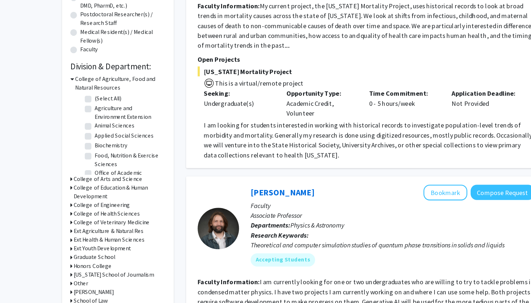
scroll to position [132, 0]
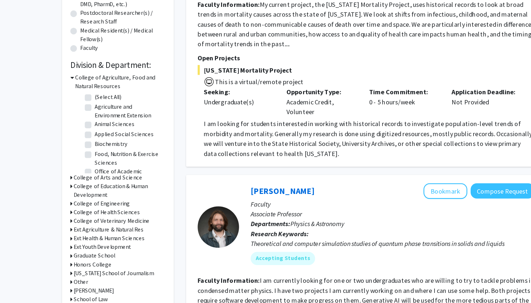
click at [85, 228] on h3 "College of Veterinary Medicine" at bounding box center [97, 232] width 66 height 8
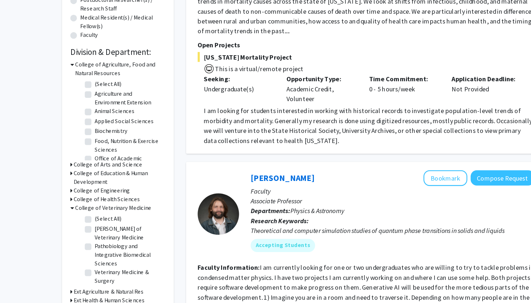
scroll to position [145, 0]
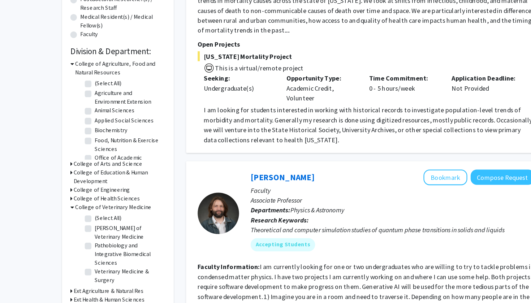
click at [77, 207] on h3 "College of Health Sciences" at bounding box center [93, 211] width 58 height 8
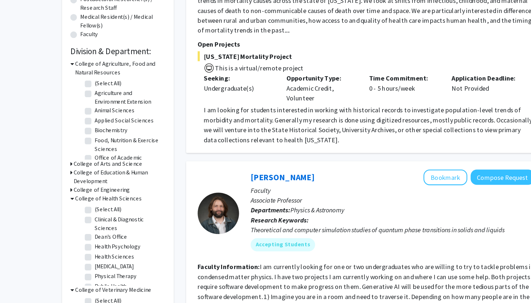
click at [83, 217] on label "(Select All)" at bounding box center [94, 221] width 23 height 8
click at [83, 217] on input "(Select All)" at bounding box center [85, 219] width 5 height 5
checkbox input "true"
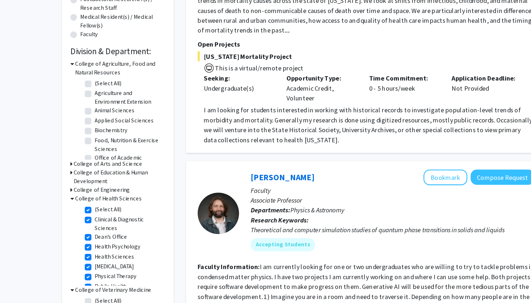
checkbox input "true"
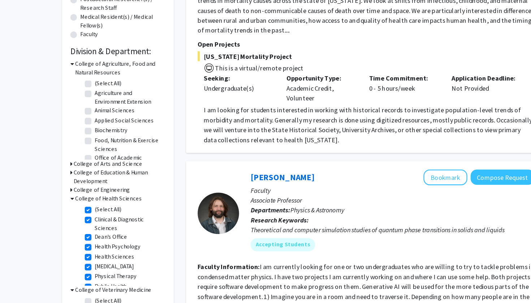
checkbox input "true"
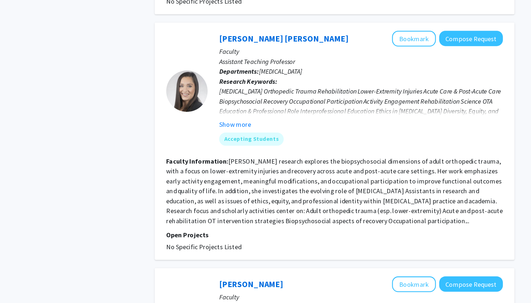
scroll to position [479, 0]
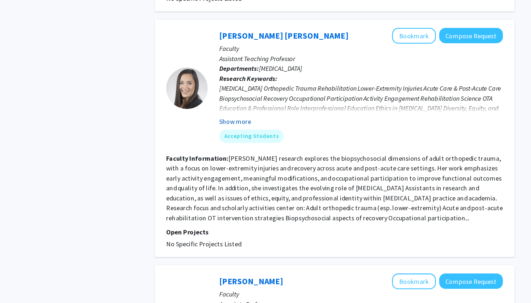
click at [219, 140] on button "Show more" at bounding box center [233, 144] width 28 height 9
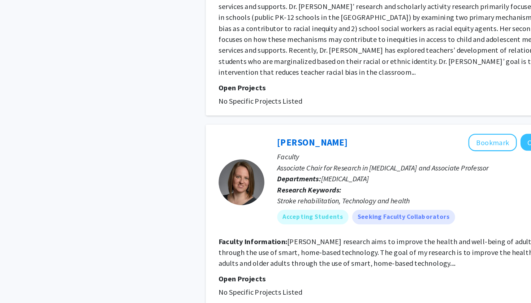
scroll to position [1843, 0]
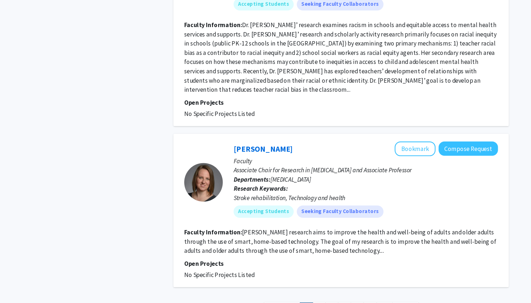
click at [255, 228] on fg-read-more "Dr. Wolpert's research aims to improve the health and well-being of adults and …" at bounding box center [319, 240] width 293 height 25
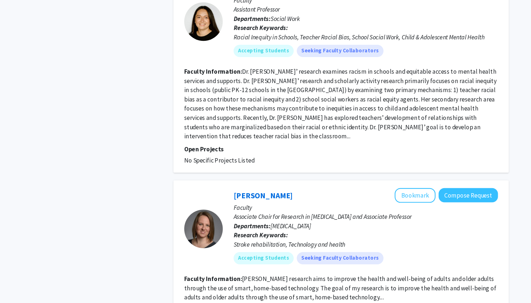
scroll to position [1806, 0]
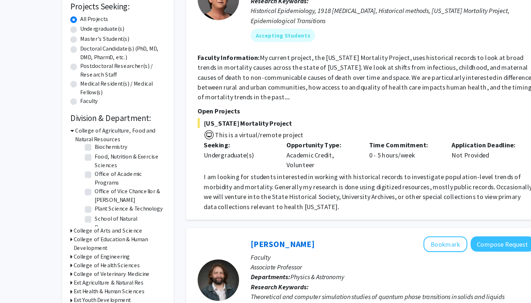
scroll to position [43, 0]
click at [70, 35] on label "Undergraduate(s)" at bounding box center [89, 39] width 38 height 8
click at [70, 35] on input "Undergraduate(s)" at bounding box center [72, 37] width 5 height 5
radio input "true"
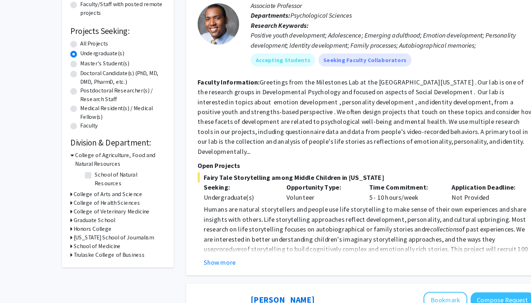
scroll to position [65, 0]
click at [78, 219] on h3 "College of Veterinary Medicine" at bounding box center [97, 223] width 66 height 8
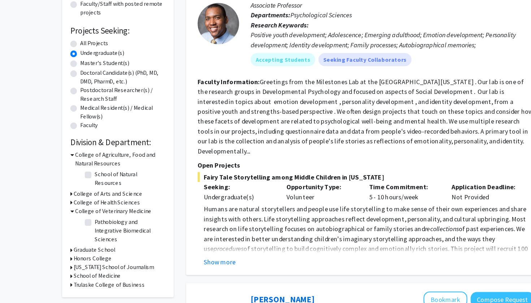
click at [83, 228] on label "Pathobiology and Integrative Biomedical Sciences" at bounding box center [113, 239] width 60 height 23
click at [83, 228] on input "Pathobiology and Integrative Biomedical Sciences" at bounding box center [85, 230] width 5 height 5
checkbox input "true"
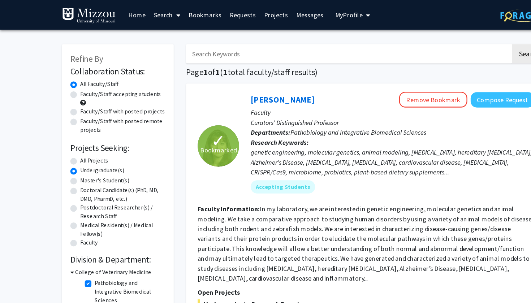
click at [236, 13] on link "Projects" at bounding box center [241, 12] width 28 height 25
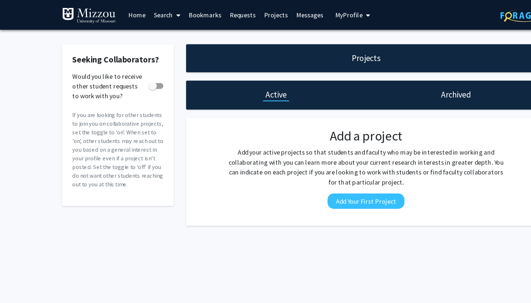
click at [183, 16] on link "Bookmarks" at bounding box center [179, 12] width 36 height 25
